Goal: Task Accomplishment & Management: Use online tool/utility

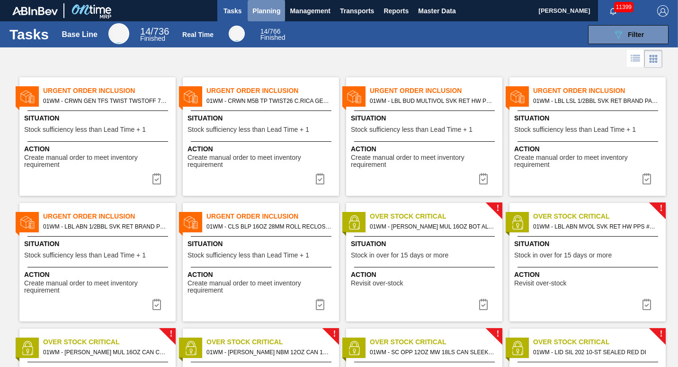
click at [271, 19] on button "Planning" at bounding box center [266, 10] width 37 height 21
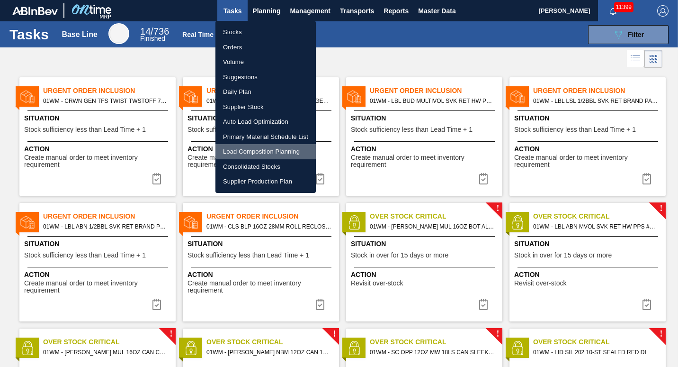
click at [262, 153] on li "Load Composition Planning" at bounding box center [266, 151] width 100 height 15
checkbox input "true"
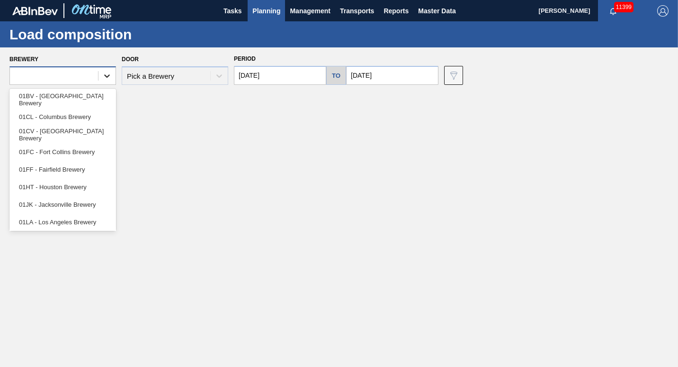
click at [100, 75] on div at bounding box center [107, 75] width 17 height 17
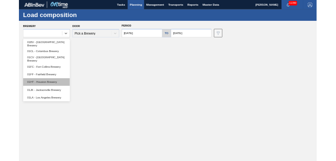
scroll to position [72, 0]
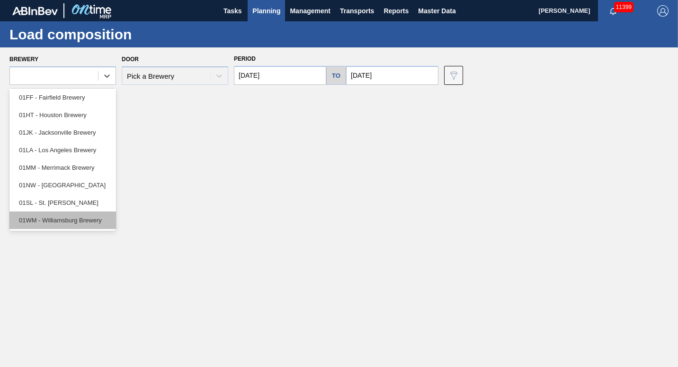
click at [76, 219] on div "01WM - Williamsburg Brewery" at bounding box center [62, 220] width 107 height 18
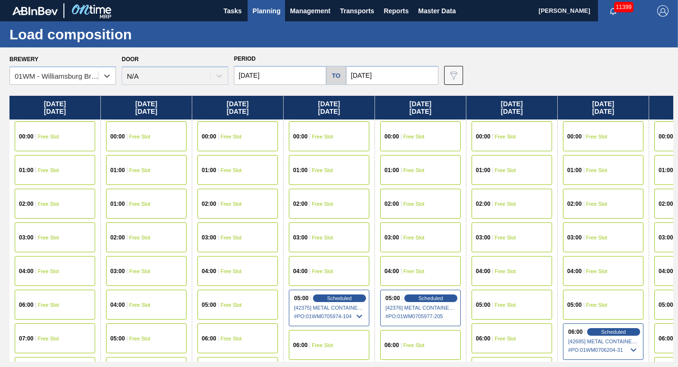
click at [513, 276] on div "04:00 Free Slot" at bounding box center [512, 271] width 81 height 30
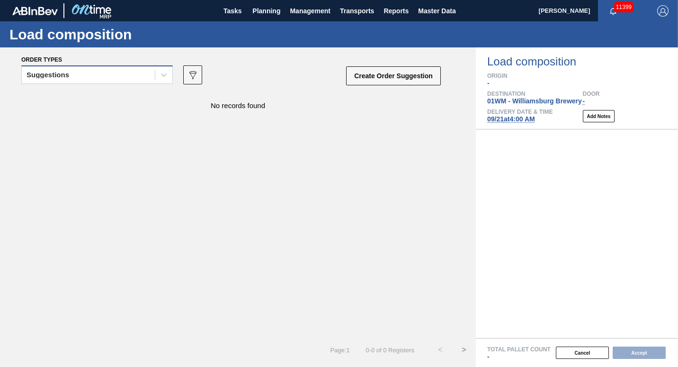
click at [90, 66] on div "Suggestions" at bounding box center [97, 74] width 152 height 18
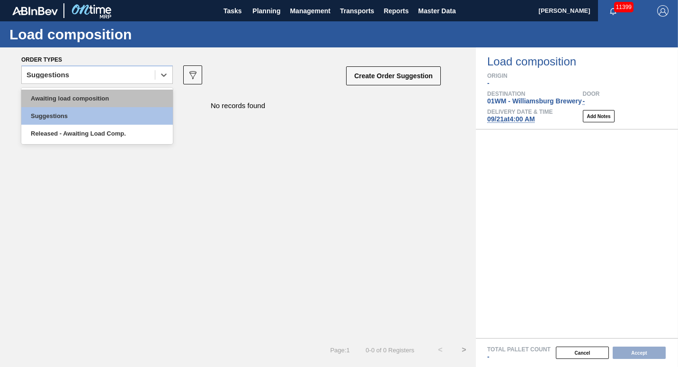
click at [77, 98] on div "Awaiting load composition" at bounding box center [97, 99] width 152 height 18
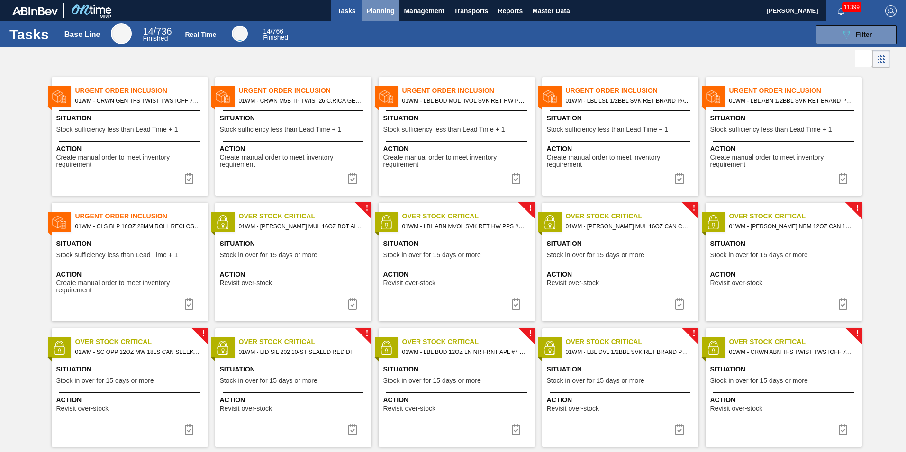
click at [392, 8] on span "Planning" at bounding box center [380, 10] width 28 height 11
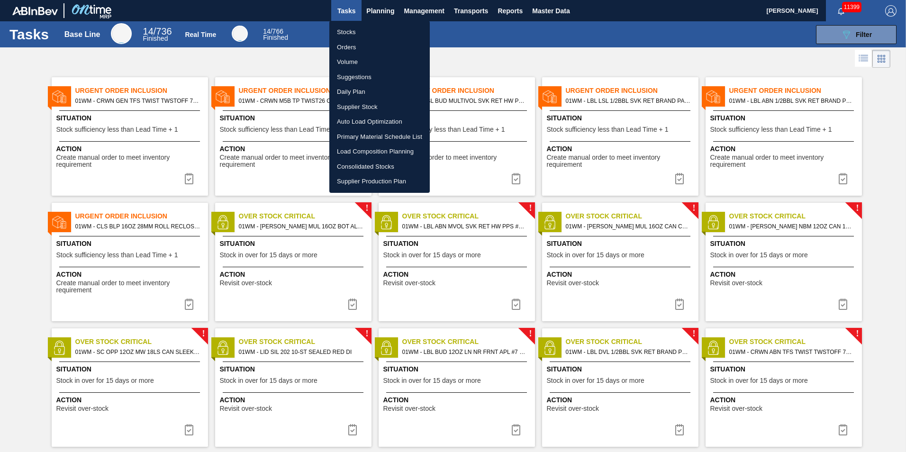
click at [381, 75] on li "Suggestions" at bounding box center [379, 77] width 100 height 15
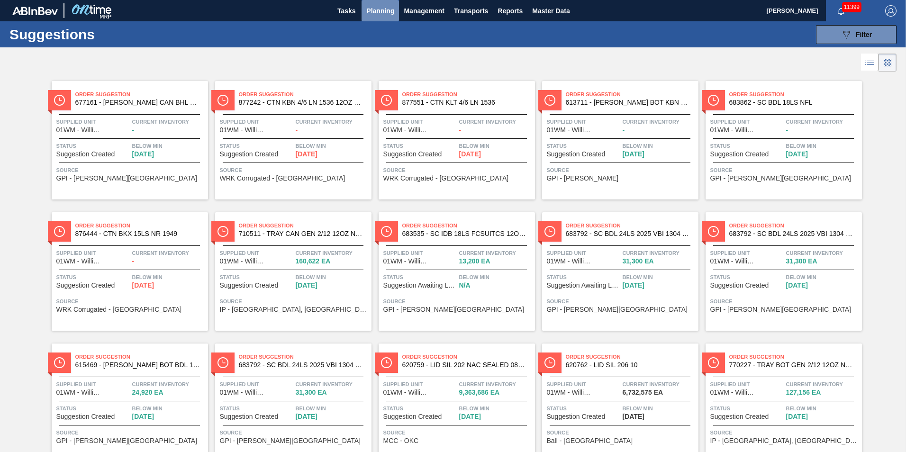
click at [384, 10] on span "Planning" at bounding box center [380, 10] width 28 height 11
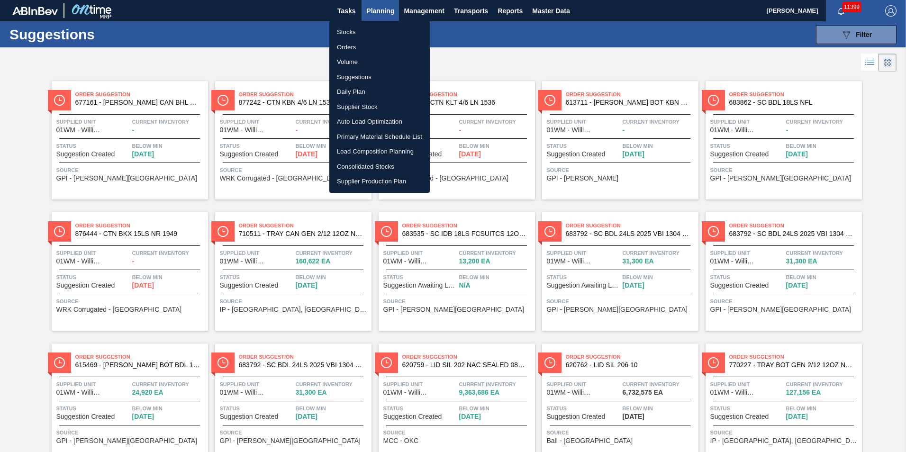
click at [386, 149] on li "Load Composition Planning" at bounding box center [379, 151] width 100 height 15
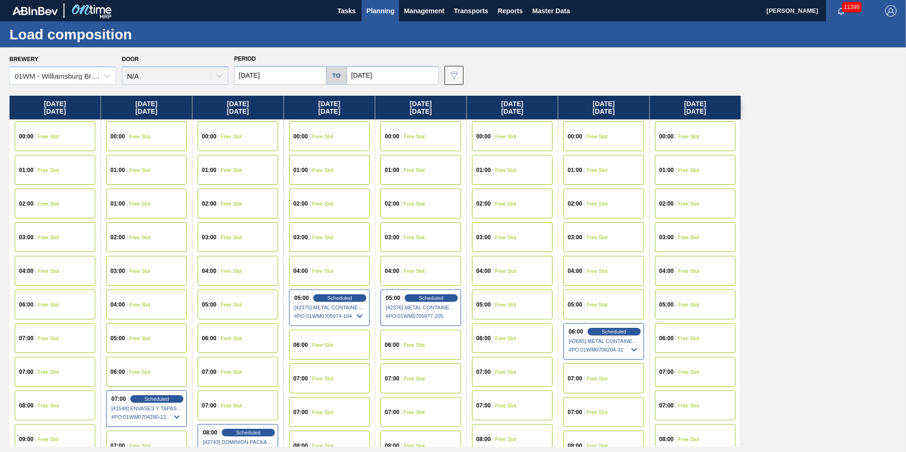
drag, startPoint x: 539, startPoint y: 107, endPoint x: 351, endPoint y: 121, distance: 188.1
click at [351, 121] on div "Tuesday 09/16/2025 00:00 Free Slot 01:00 Free Slot 02:00 Free Slot 03:00 Free S…" at bounding box center [454, 271] width 891 height 351
click at [378, 75] on input "[DATE]" at bounding box center [392, 75] width 92 height 19
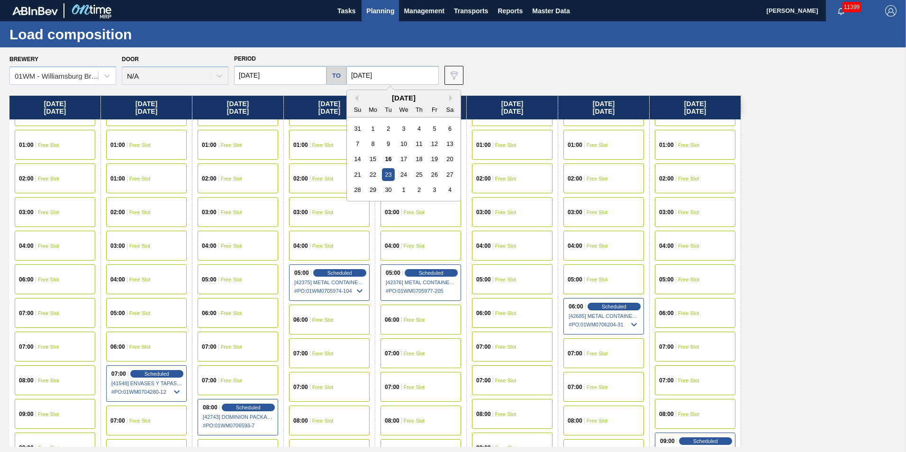
scroll to position [47, 0]
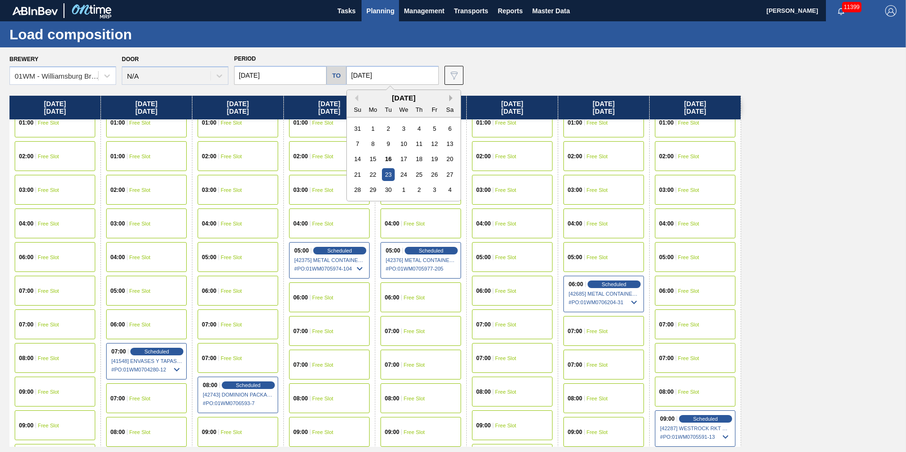
click at [449, 96] on button "Next Month" at bounding box center [452, 98] width 7 height 7
click at [368, 144] on div "6" at bounding box center [373, 143] width 13 height 13
type input "[DATE]"
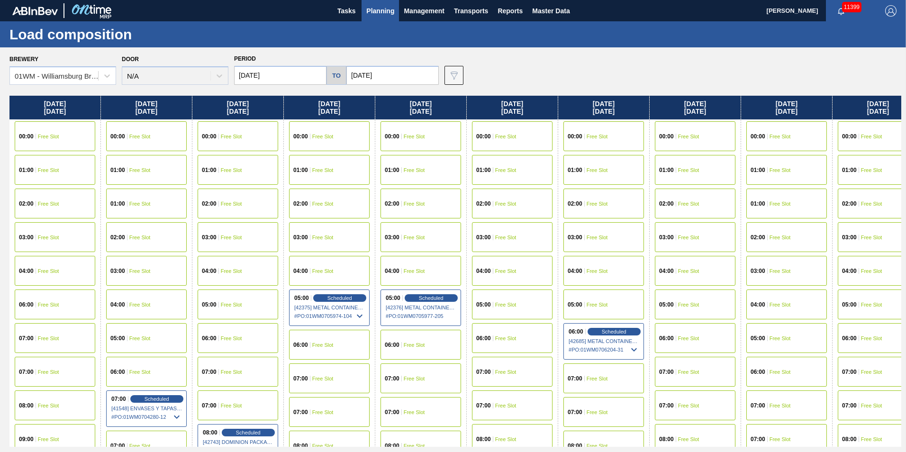
click at [523, 168] on div "01:00 Free Slot" at bounding box center [512, 170] width 81 height 30
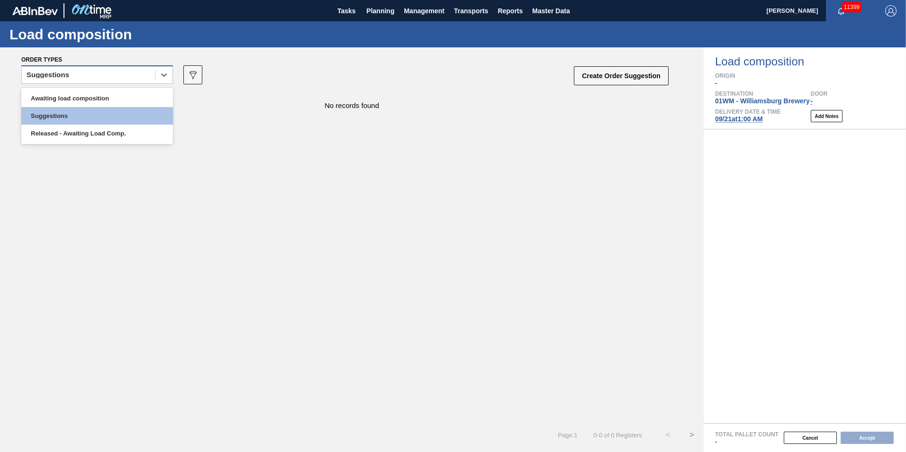
click at [104, 72] on div "Suggestions" at bounding box center [88, 75] width 133 height 14
click at [92, 96] on div "Awaiting load composition" at bounding box center [97, 99] width 152 height 18
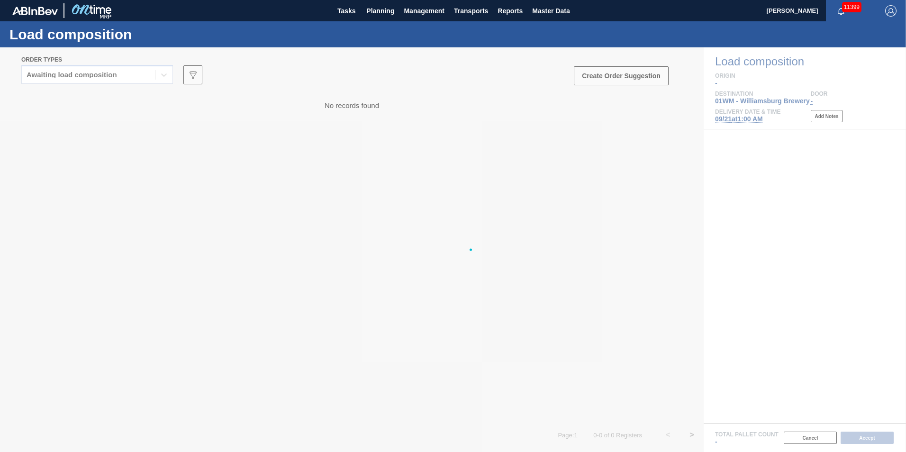
click at [720, 184] on div at bounding box center [453, 249] width 906 height 405
click at [435, 184] on div at bounding box center [453, 249] width 906 height 405
click at [438, 207] on div at bounding box center [453, 249] width 906 height 405
click at [371, 14] on span "Planning" at bounding box center [380, 10] width 28 height 11
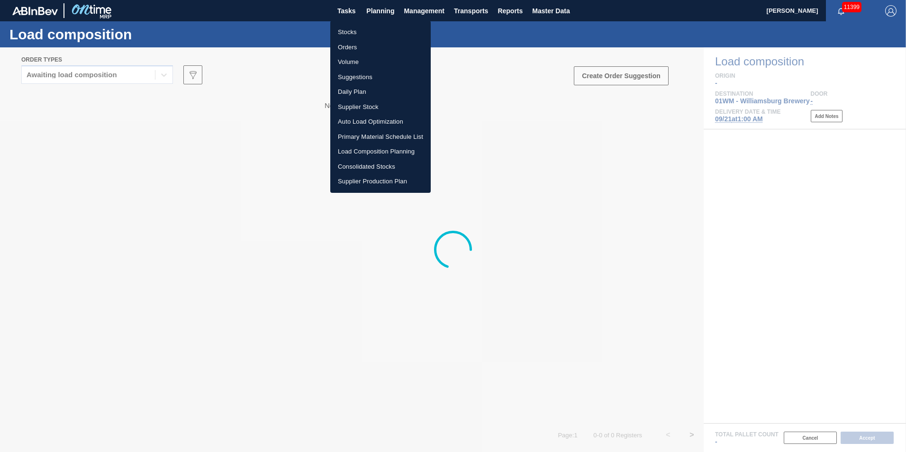
drag, startPoint x: 371, startPoint y: 149, endPoint x: 389, endPoint y: 158, distance: 20.3
click at [371, 149] on li "Load Composition Planning" at bounding box center [380, 151] width 100 height 15
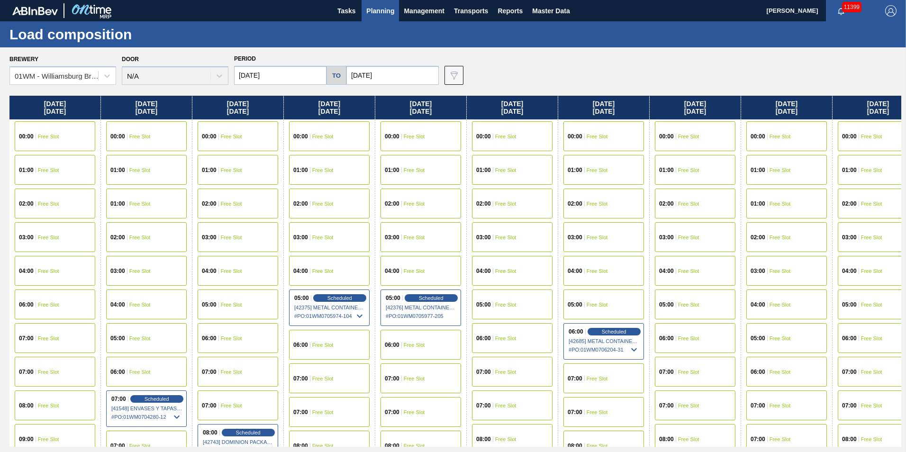
click at [534, 198] on div "02:00 Free Slot" at bounding box center [512, 204] width 81 height 30
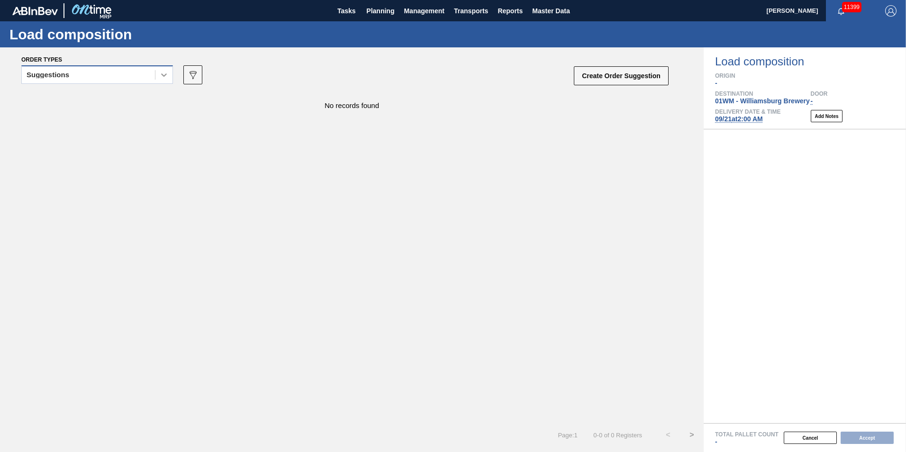
click at [159, 75] on div at bounding box center [163, 74] width 17 height 17
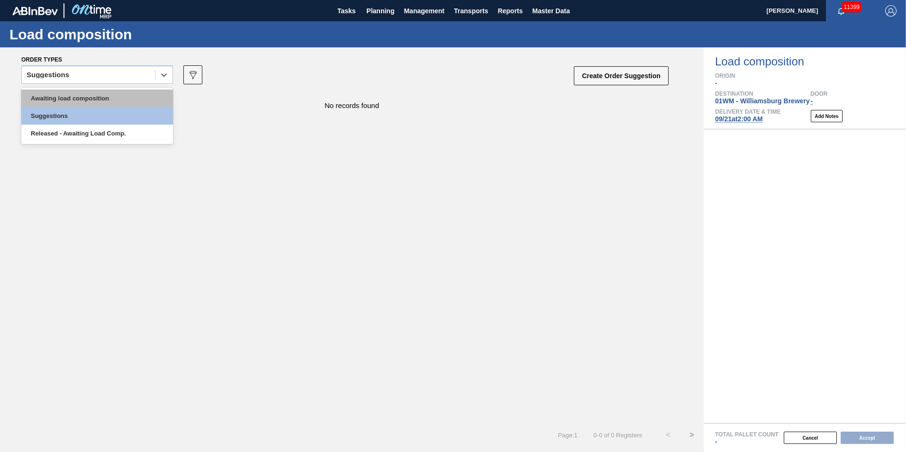
click at [154, 96] on div "Awaiting load composition" at bounding box center [97, 99] width 152 height 18
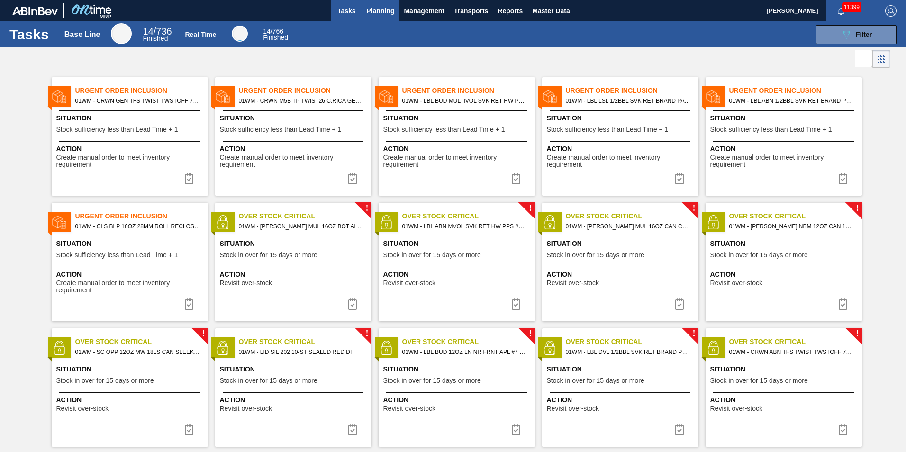
click at [385, 11] on span "Planning" at bounding box center [380, 10] width 28 height 11
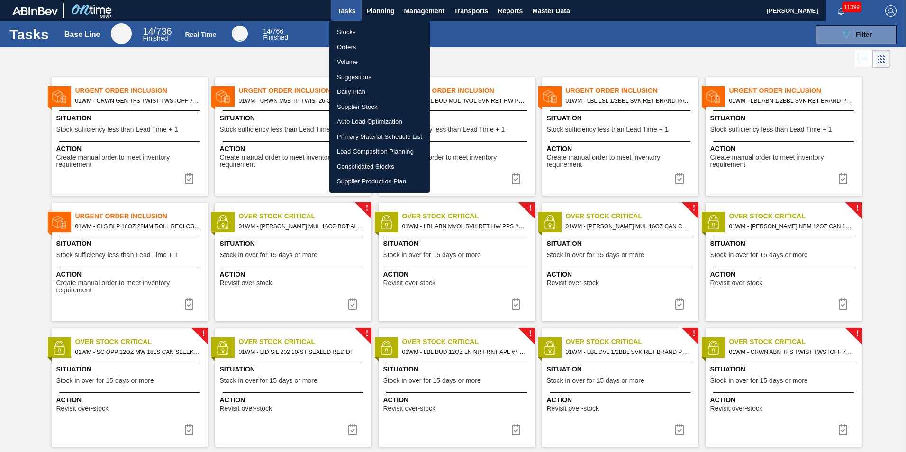
click at [377, 156] on li "Load Composition Planning" at bounding box center [379, 151] width 100 height 15
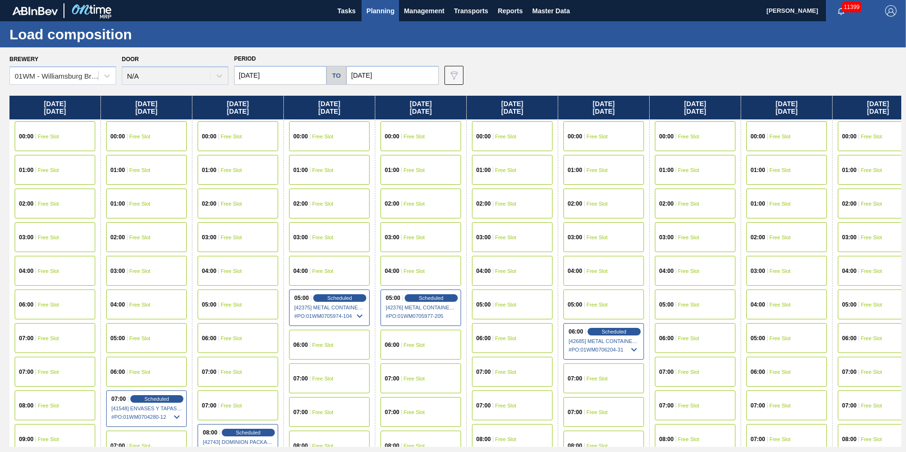
click at [698, 229] on div "03:00 Free Slot" at bounding box center [695, 237] width 81 height 30
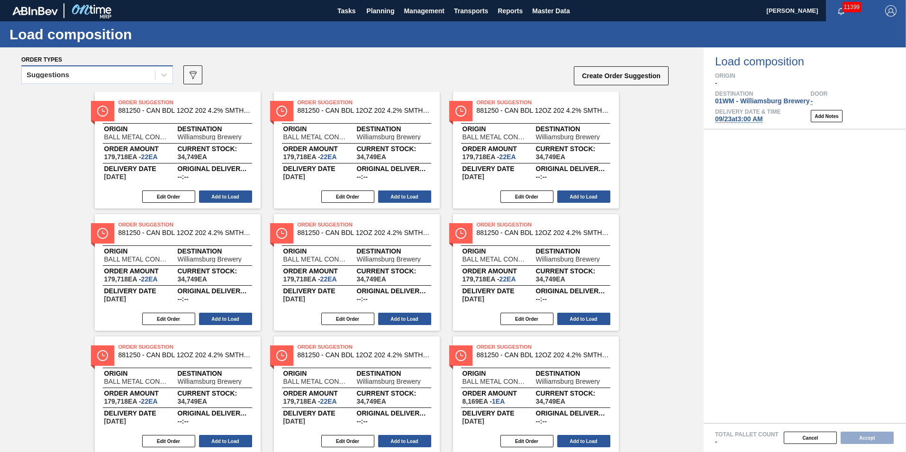
click at [117, 76] on div "Suggestions" at bounding box center [88, 75] width 133 height 14
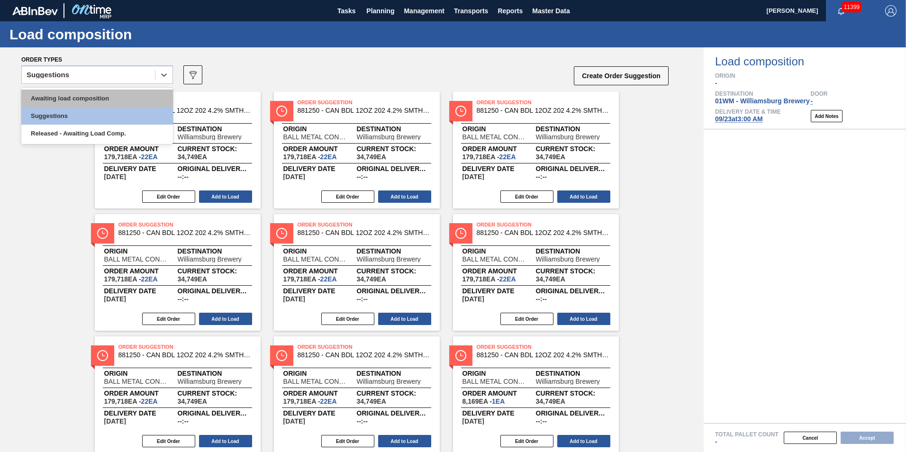
click at [120, 101] on div "Awaiting load composition" at bounding box center [97, 99] width 152 height 18
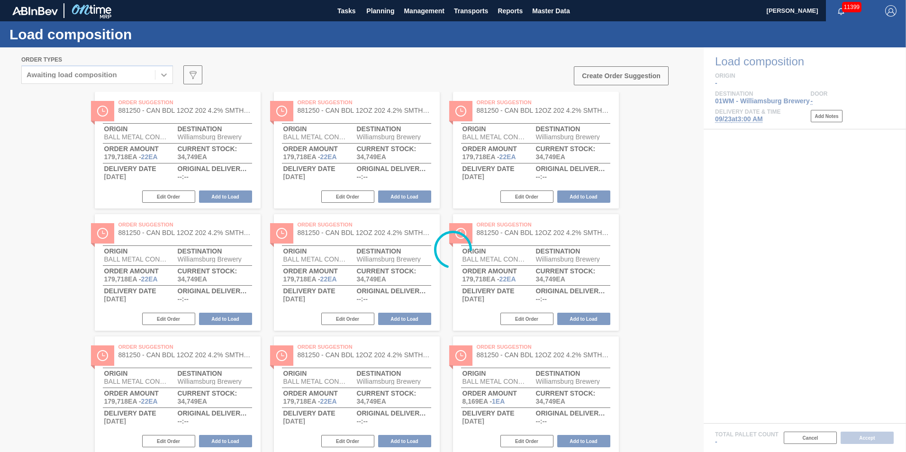
click at [377, 82] on div at bounding box center [453, 249] width 906 height 405
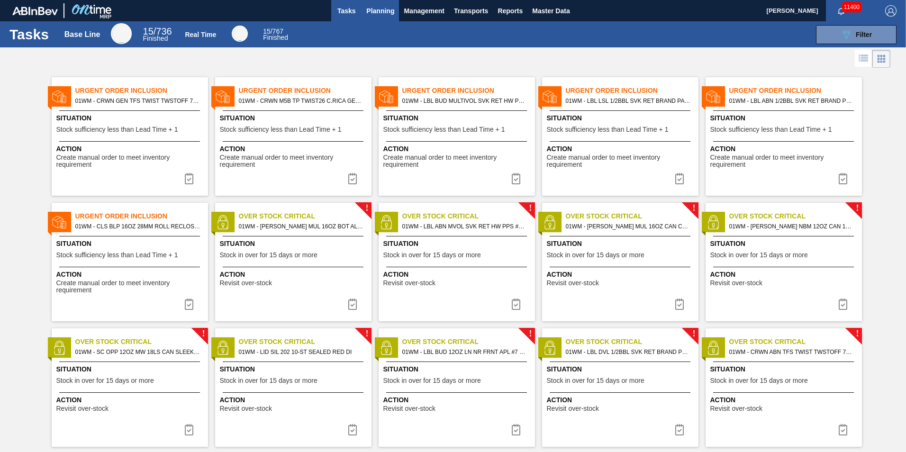
click at [386, 11] on span "Planning" at bounding box center [380, 10] width 28 height 11
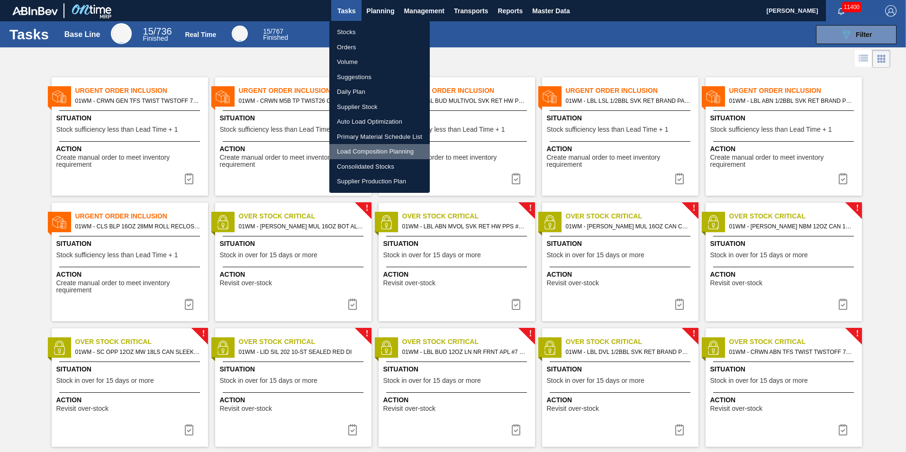
click at [374, 151] on li "Load Composition Planning" at bounding box center [379, 151] width 100 height 15
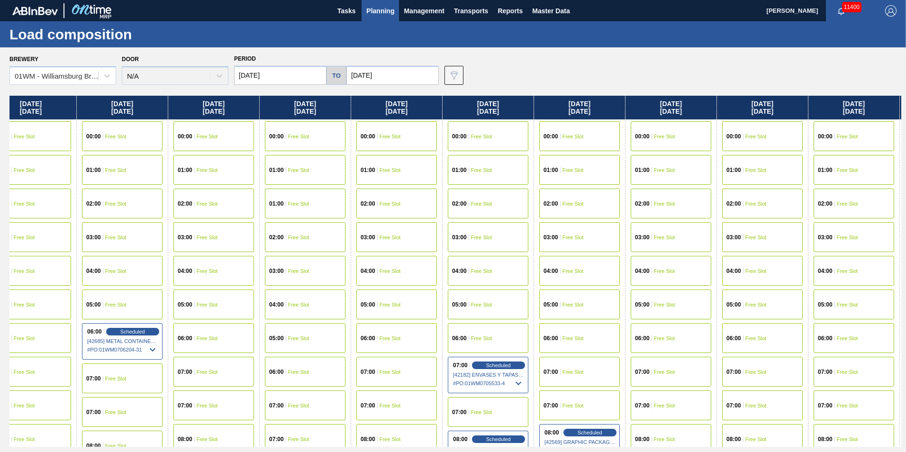
drag, startPoint x: 804, startPoint y: 109, endPoint x: 319, endPoint y: 149, distance: 487.1
click at [319, 149] on div "[DATE] 00:00 Free Slot 01:00 Free Slot 02:00 Free Slot 03:00 Free Slot 04:00 Fr…" at bounding box center [454, 271] width 891 height 351
click at [755, 361] on div "07:00 Free Slot" at bounding box center [760, 372] width 81 height 30
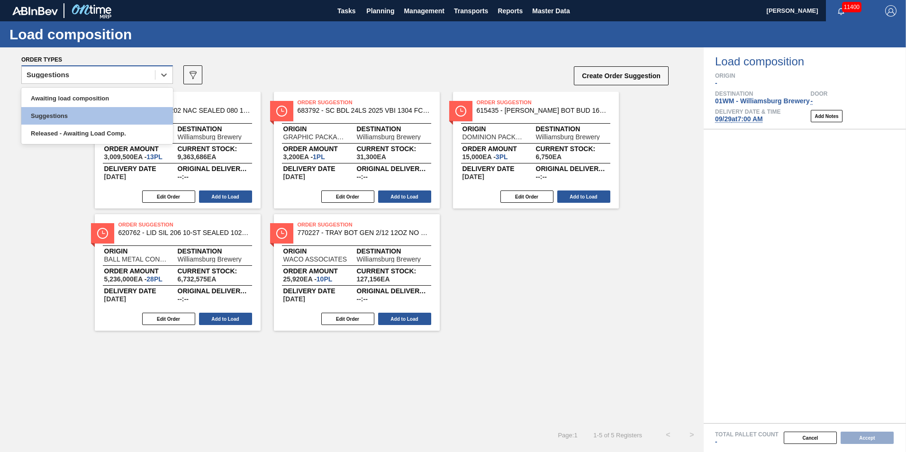
click at [133, 72] on div "Suggestions" at bounding box center [88, 75] width 133 height 14
click at [135, 95] on div "Awaiting load composition" at bounding box center [97, 99] width 152 height 18
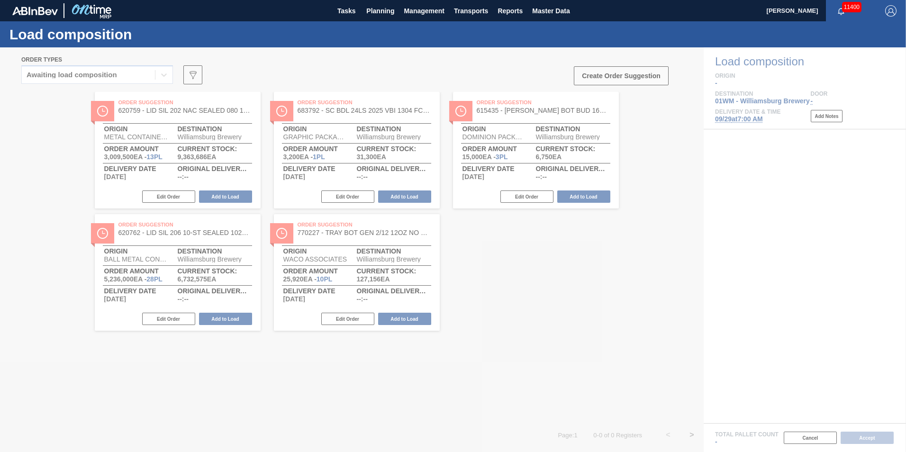
click at [678, 198] on div at bounding box center [453, 249] width 906 height 405
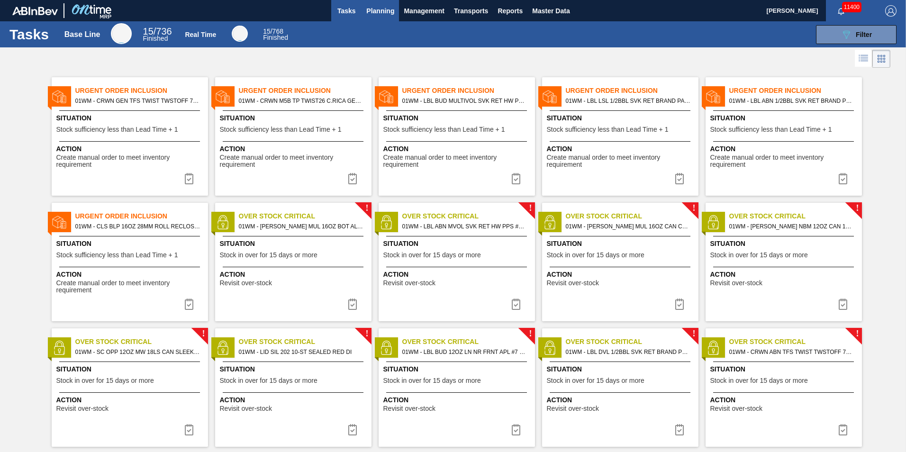
click at [372, 9] on span "Planning" at bounding box center [380, 10] width 28 height 11
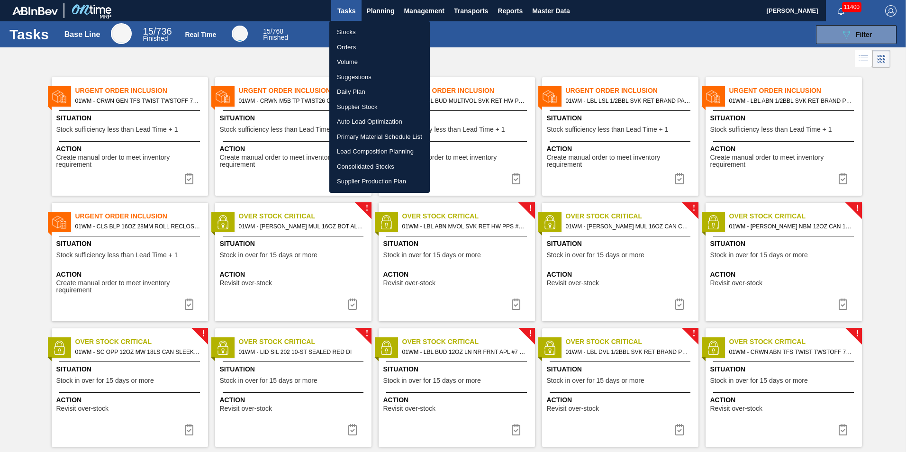
click at [377, 153] on li "Load Composition Planning" at bounding box center [379, 151] width 100 height 15
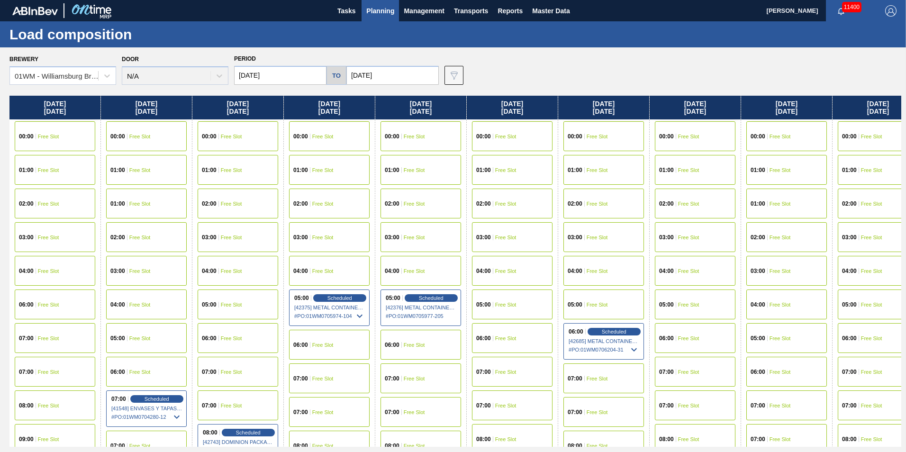
click at [855, 224] on div "03:00 Free Slot" at bounding box center [877, 237] width 81 height 30
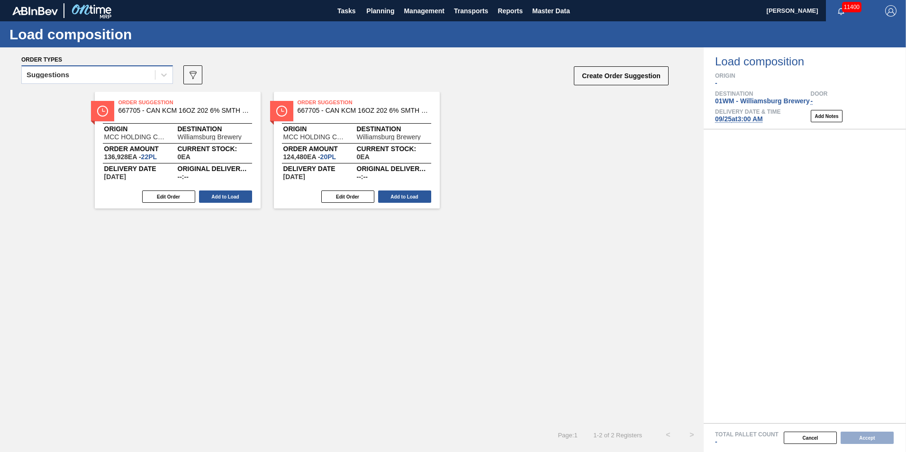
click at [150, 72] on div "Suggestions" at bounding box center [88, 75] width 133 height 14
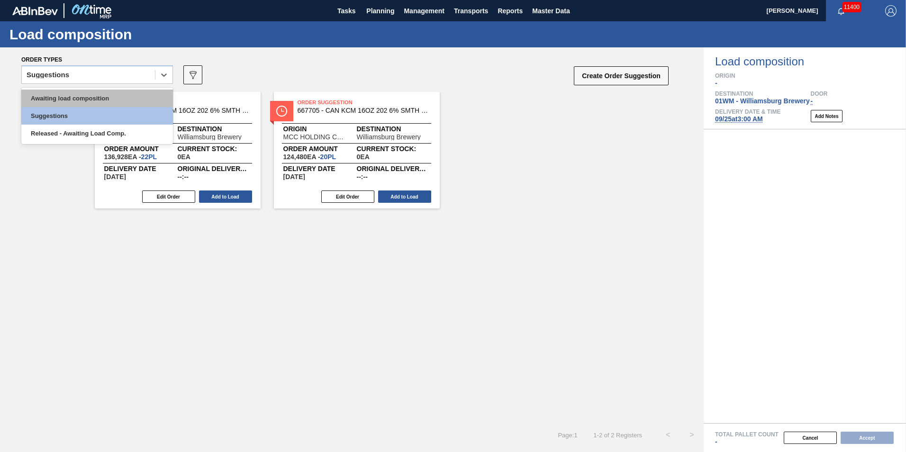
click at [136, 99] on div "Awaiting load composition" at bounding box center [97, 99] width 152 height 18
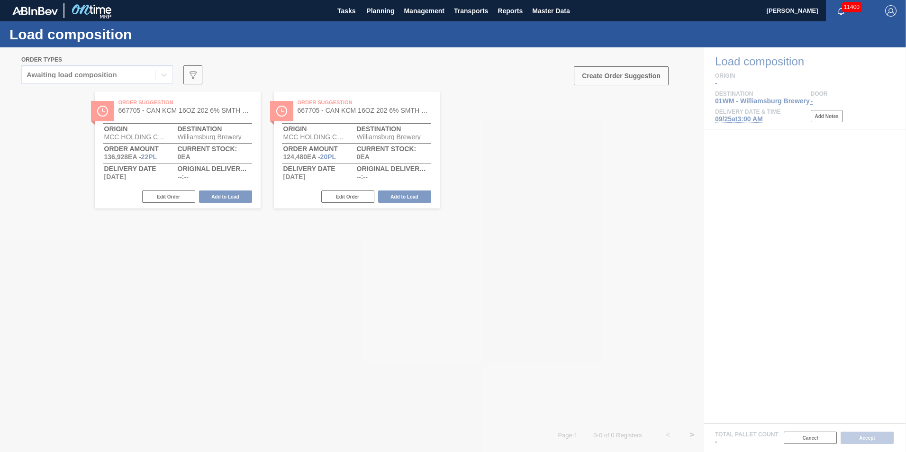
click at [423, 262] on div at bounding box center [453, 249] width 906 height 405
click at [442, 247] on icon at bounding box center [453, 250] width 38 height 38
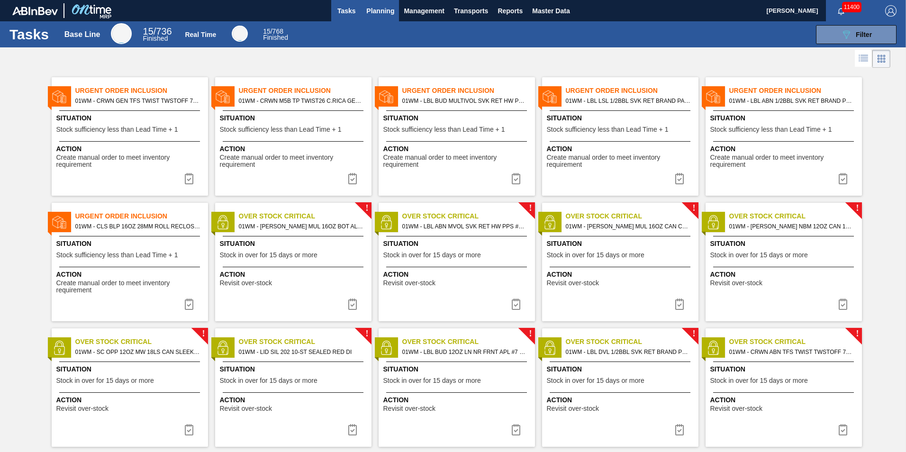
click at [392, 13] on span "Planning" at bounding box center [380, 10] width 28 height 11
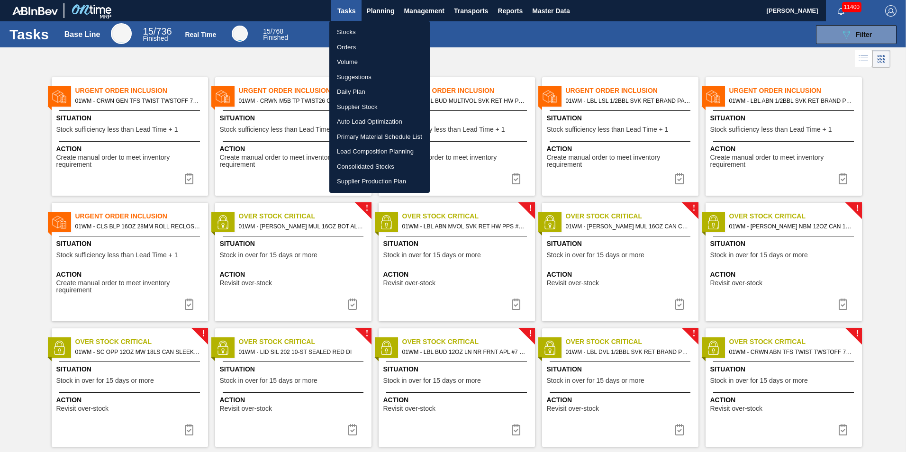
click at [381, 150] on li "Load Composition Planning" at bounding box center [379, 151] width 100 height 15
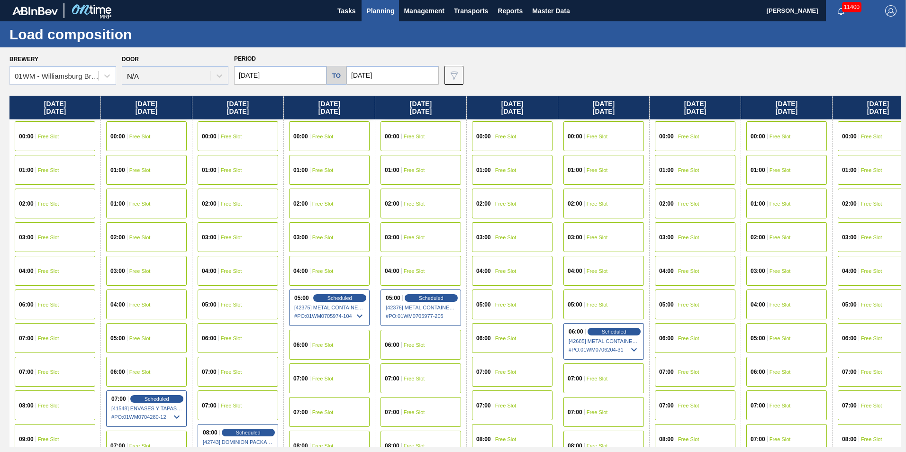
click at [710, 185] on div "01:00 Free Slot" at bounding box center [694, 170] width 91 height 34
click at [710, 178] on div "01:00 Free Slot" at bounding box center [695, 170] width 81 height 30
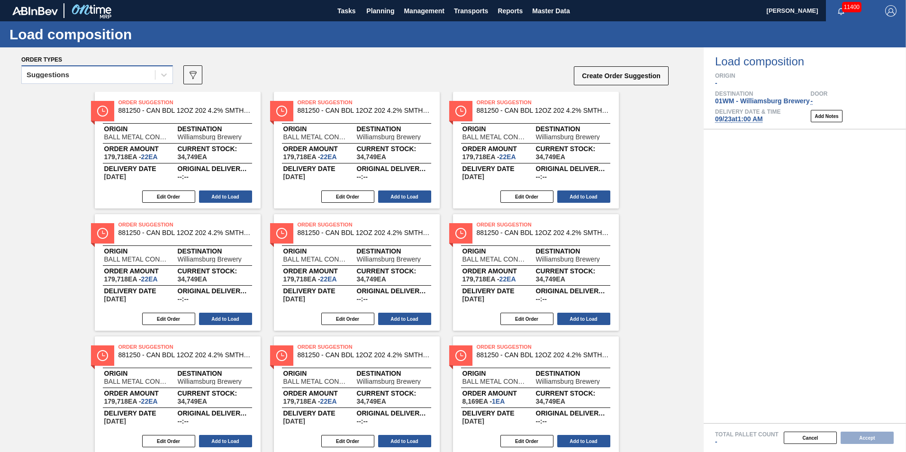
click at [125, 75] on div "Suggestions" at bounding box center [88, 75] width 133 height 14
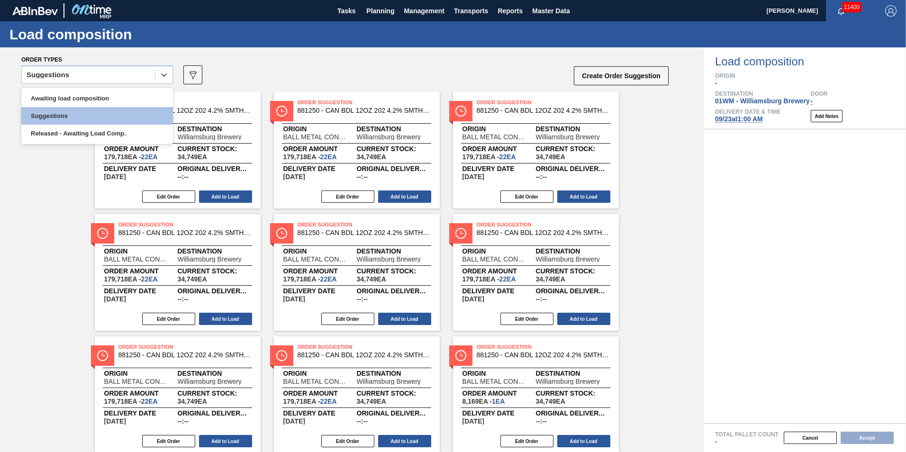
click at [113, 88] on div "Awaiting load composition Suggestions Released - Awaiting Load Comp." at bounding box center [97, 116] width 152 height 56
click at [114, 95] on div "Awaiting load composition" at bounding box center [97, 99] width 152 height 18
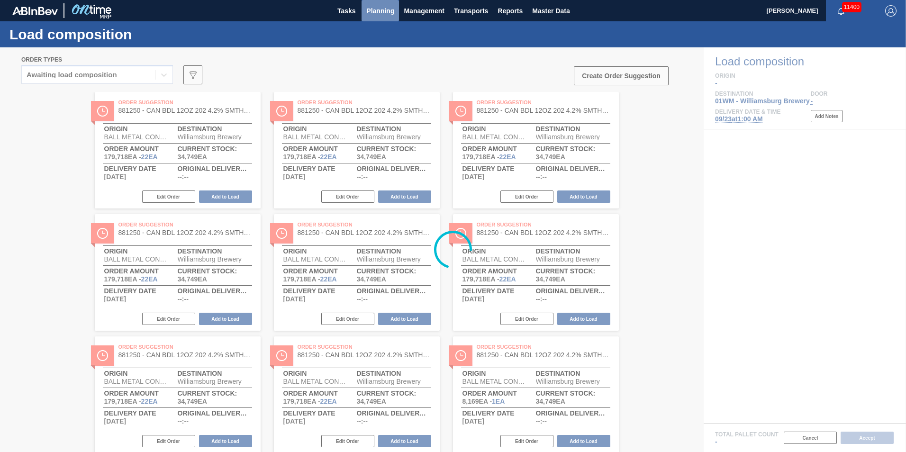
click at [373, 9] on span "Planning" at bounding box center [380, 10] width 28 height 11
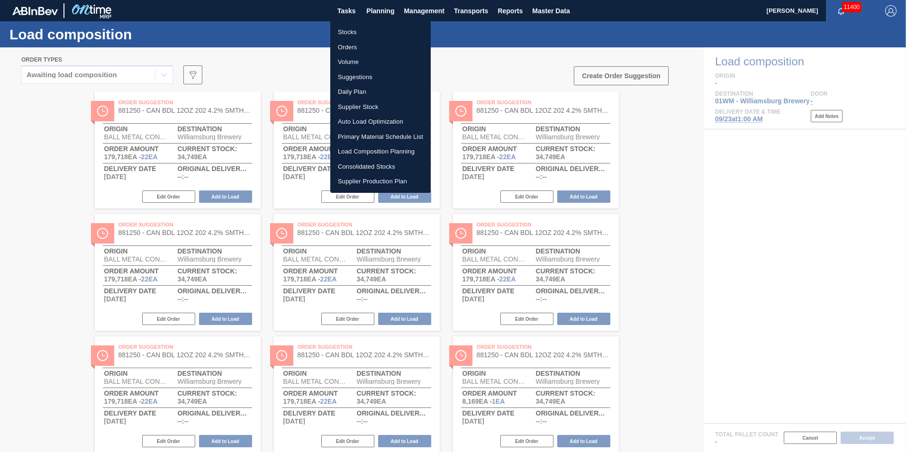
click at [372, 73] on li "Suggestions" at bounding box center [380, 77] width 100 height 15
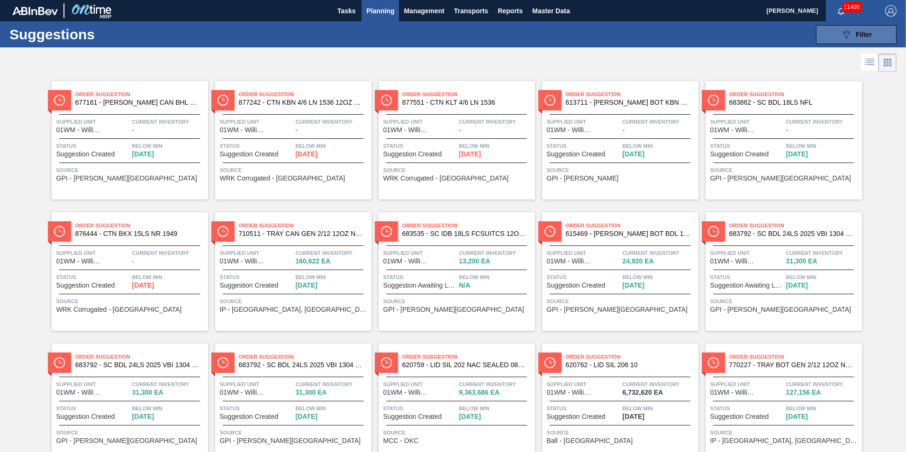
click at [849, 38] on icon "089F7B8B-B2A5-4AFE-B5C0-19BA573D28AC" at bounding box center [845, 34] width 11 height 11
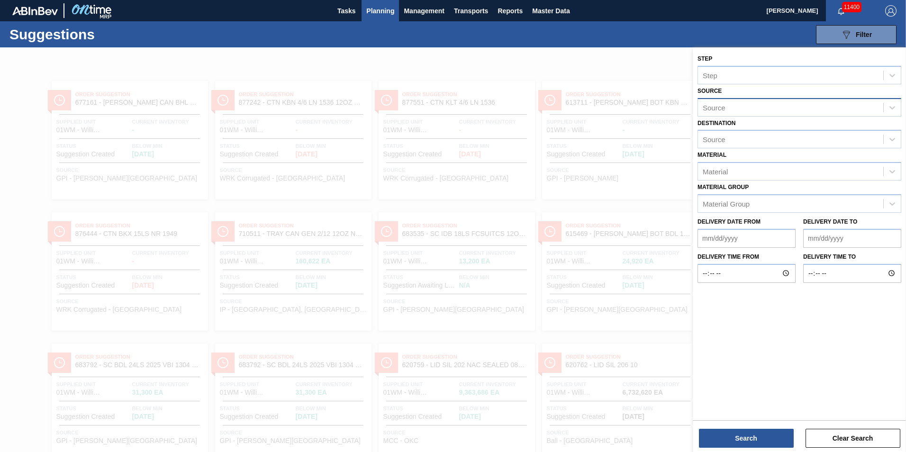
click at [827, 113] on div "Source" at bounding box center [790, 107] width 185 height 14
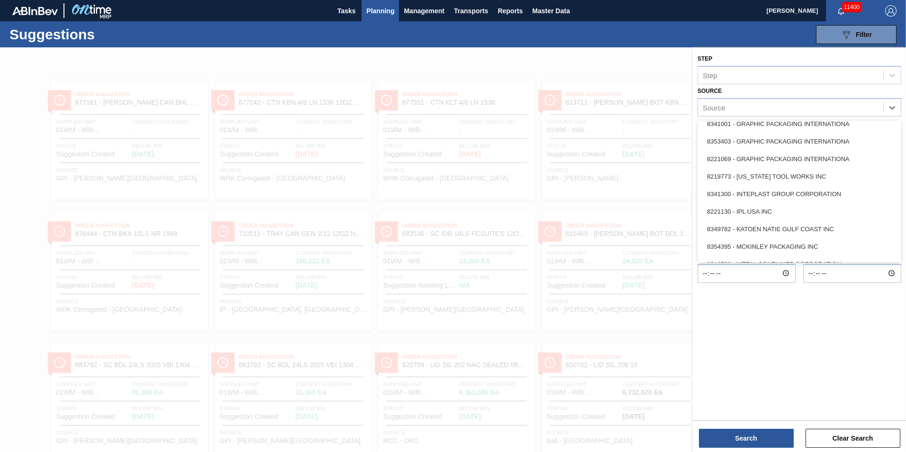
scroll to position [233, 0]
click at [809, 212] on div "8221130 - IPL USA INC" at bounding box center [799, 214] width 204 height 18
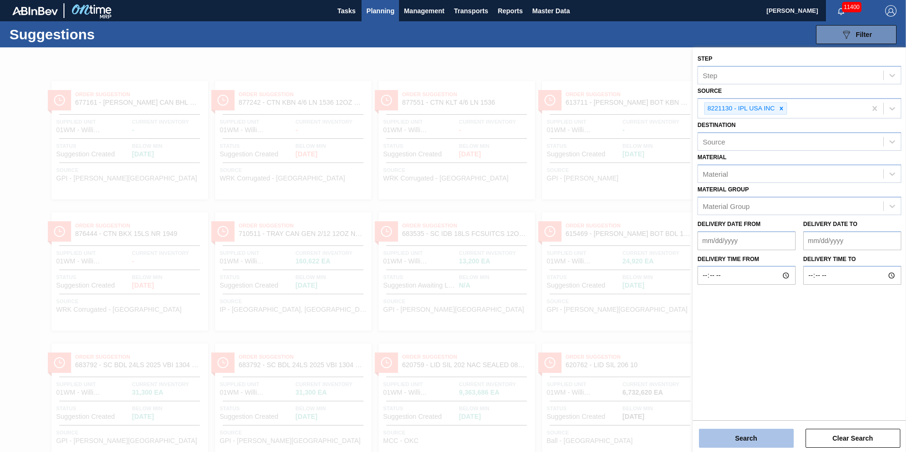
drag, startPoint x: 733, startPoint y: 448, endPoint x: 737, endPoint y: 442, distance: 7.2
click at [735, 448] on div "Step Step Source 8221130 - IPL [GEOGRAPHIC_DATA] INC Destination Source Materia…" at bounding box center [799, 250] width 213 height 406
click at [738, 442] on button "Search" at bounding box center [746, 438] width 95 height 19
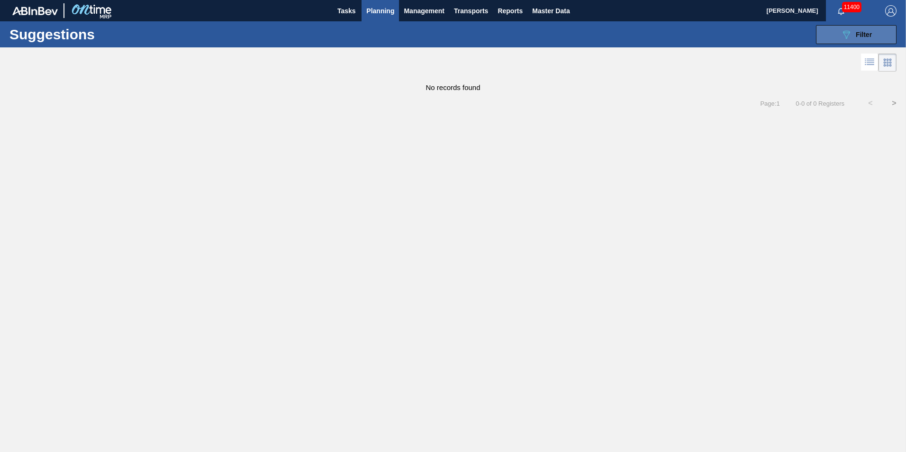
drag, startPoint x: 836, startPoint y: 30, endPoint x: 835, endPoint y: 38, distance: 8.1
click at [836, 33] on button "089F7B8B-B2A5-4AFE-B5C0-19BA573D28AC Filter" at bounding box center [856, 34] width 81 height 19
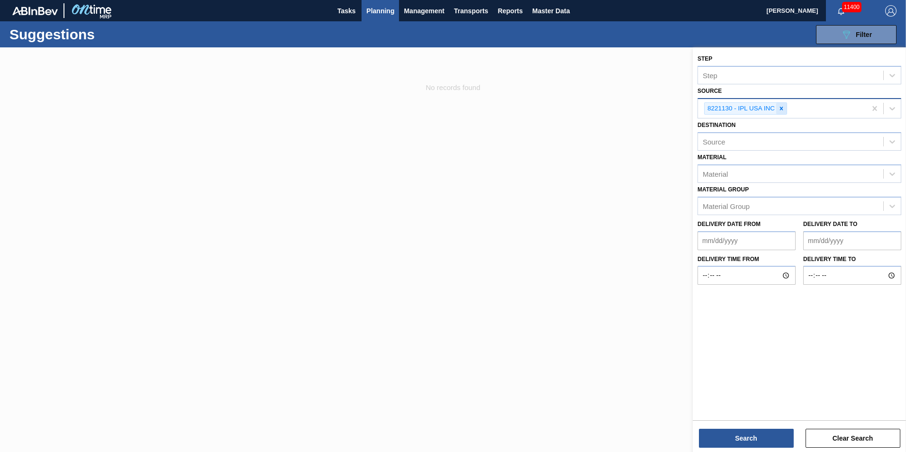
click at [786, 108] on div "8221130 - IPL USA INC" at bounding box center [745, 108] width 83 height 13
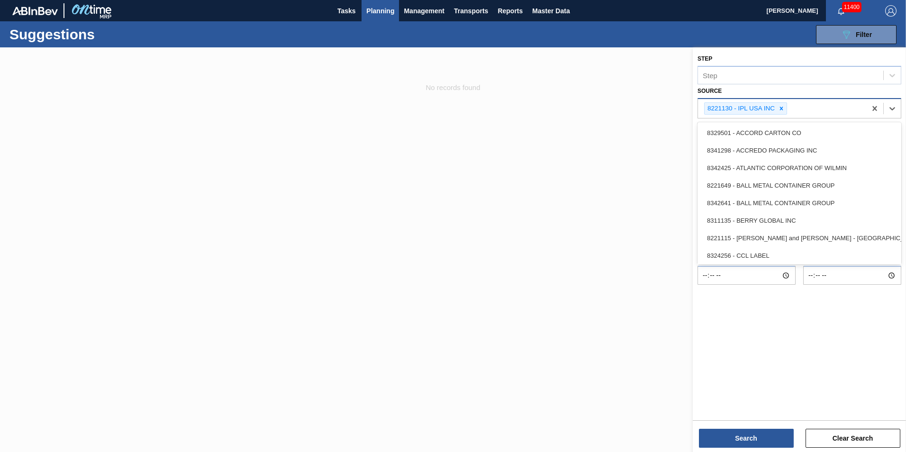
click at [783, 108] on icon at bounding box center [781, 108] width 7 height 7
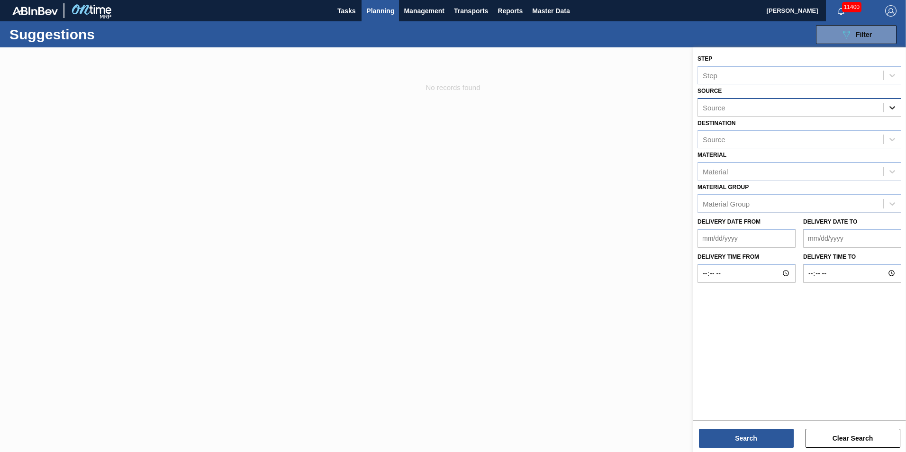
click at [894, 108] on icon at bounding box center [891, 107] width 9 height 9
click at [890, 113] on div at bounding box center [891, 107] width 17 height 17
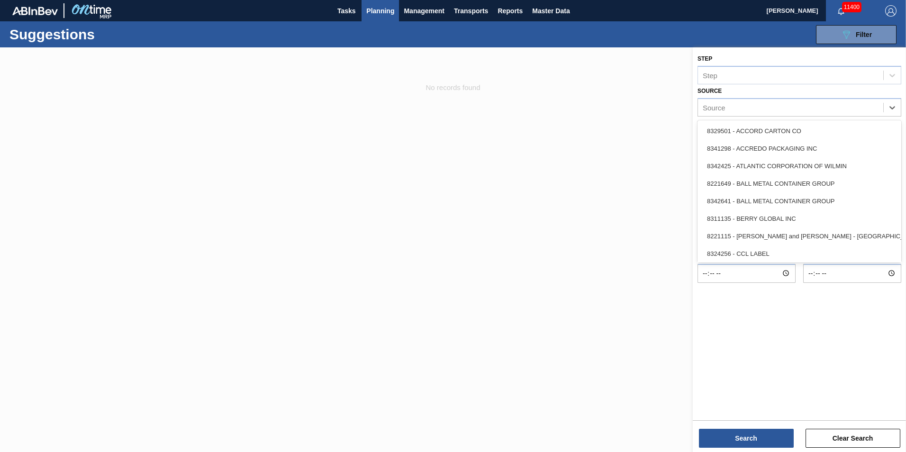
click at [808, 119] on div "Destination Source" at bounding box center [799, 133] width 204 height 32
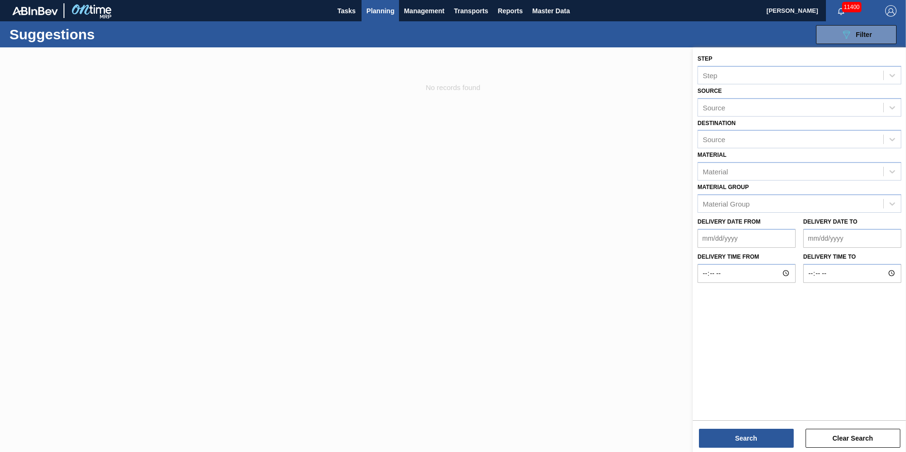
click at [828, 116] on div "Source" at bounding box center [799, 107] width 204 height 18
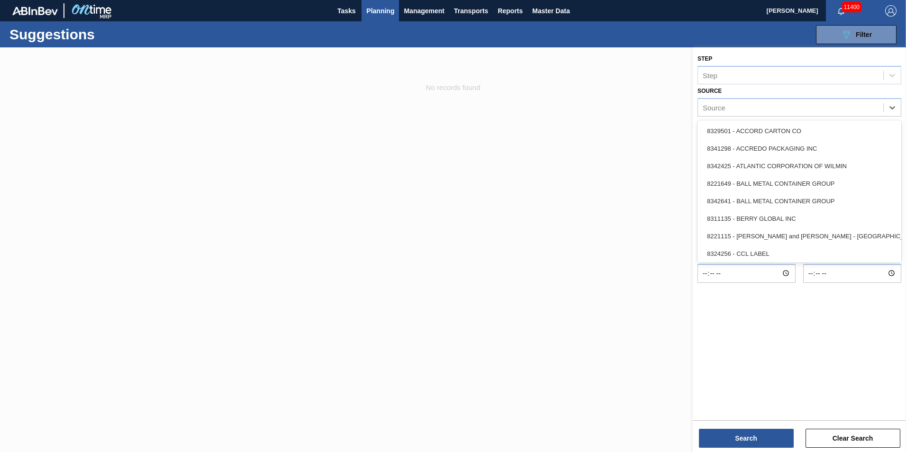
click at [812, 130] on div "8329501 - ACCORD CARTON CO" at bounding box center [799, 131] width 204 height 18
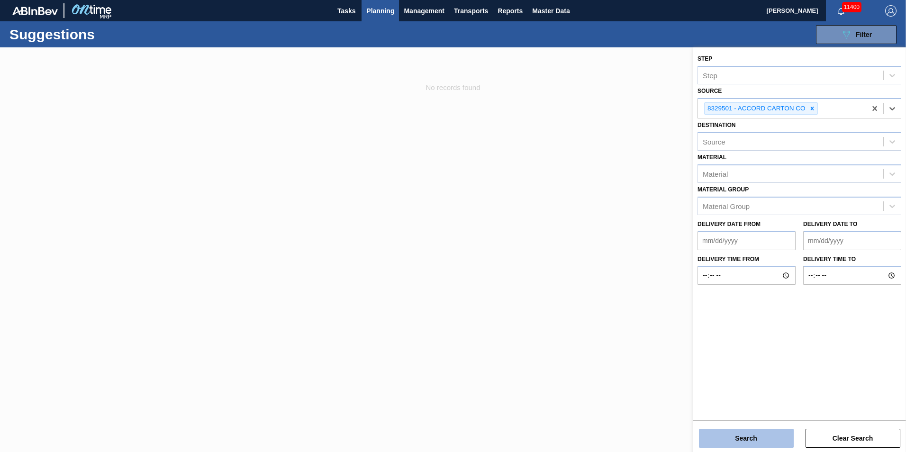
click at [739, 441] on button "Search" at bounding box center [746, 438] width 95 height 19
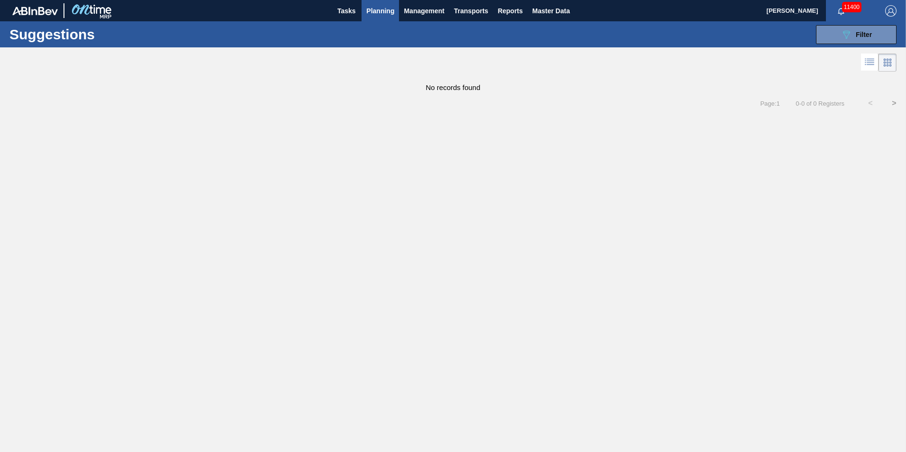
click at [835, 54] on div at bounding box center [453, 60] width 906 height 27
click at [836, 48] on div at bounding box center [453, 60] width 906 height 27
click at [838, 42] on button "089F7B8B-B2A5-4AFE-B5C0-19BA573D28AC Filter" at bounding box center [856, 34] width 81 height 19
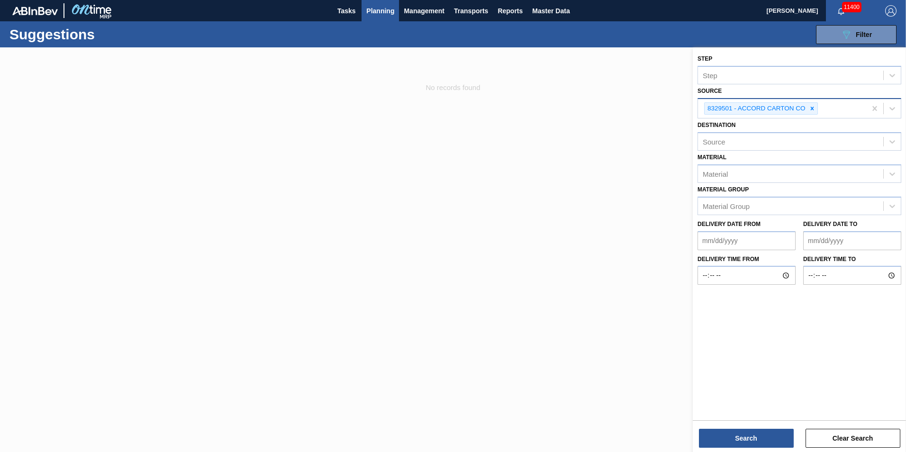
drag, startPoint x: 814, startPoint y: 108, endPoint x: 822, endPoint y: 105, distance: 8.7
click at [814, 108] on icon at bounding box center [812, 108] width 7 height 7
drag, startPoint x: 898, startPoint y: 103, endPoint x: 897, endPoint y: 108, distance: 5.3
click at [897, 107] on div at bounding box center [891, 107] width 17 height 17
